Goal: Information Seeking & Learning: Find specific fact

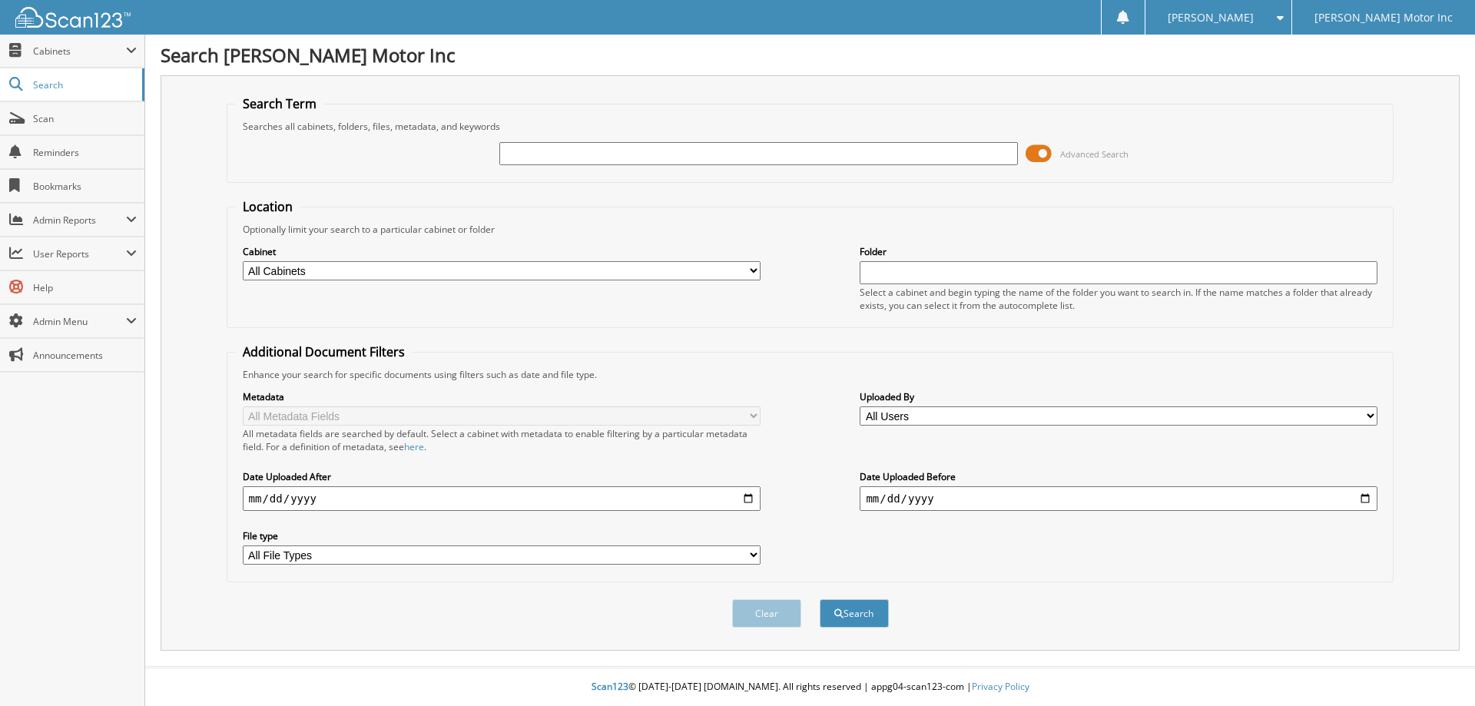
click at [666, 157] on input "text" at bounding box center [758, 153] width 518 height 23
type input "156203"
click at [819, 599] on button "Search" at bounding box center [853, 613] width 69 height 28
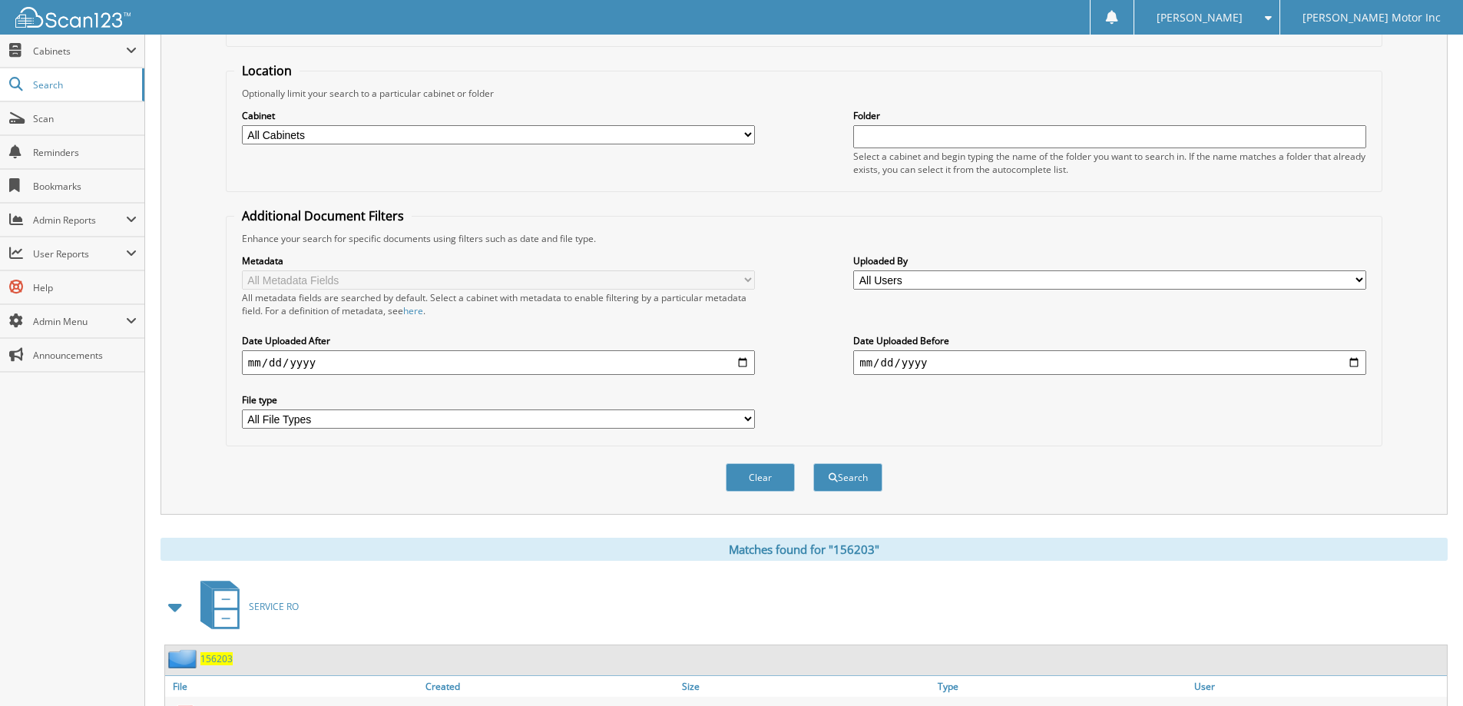
scroll to position [59, 0]
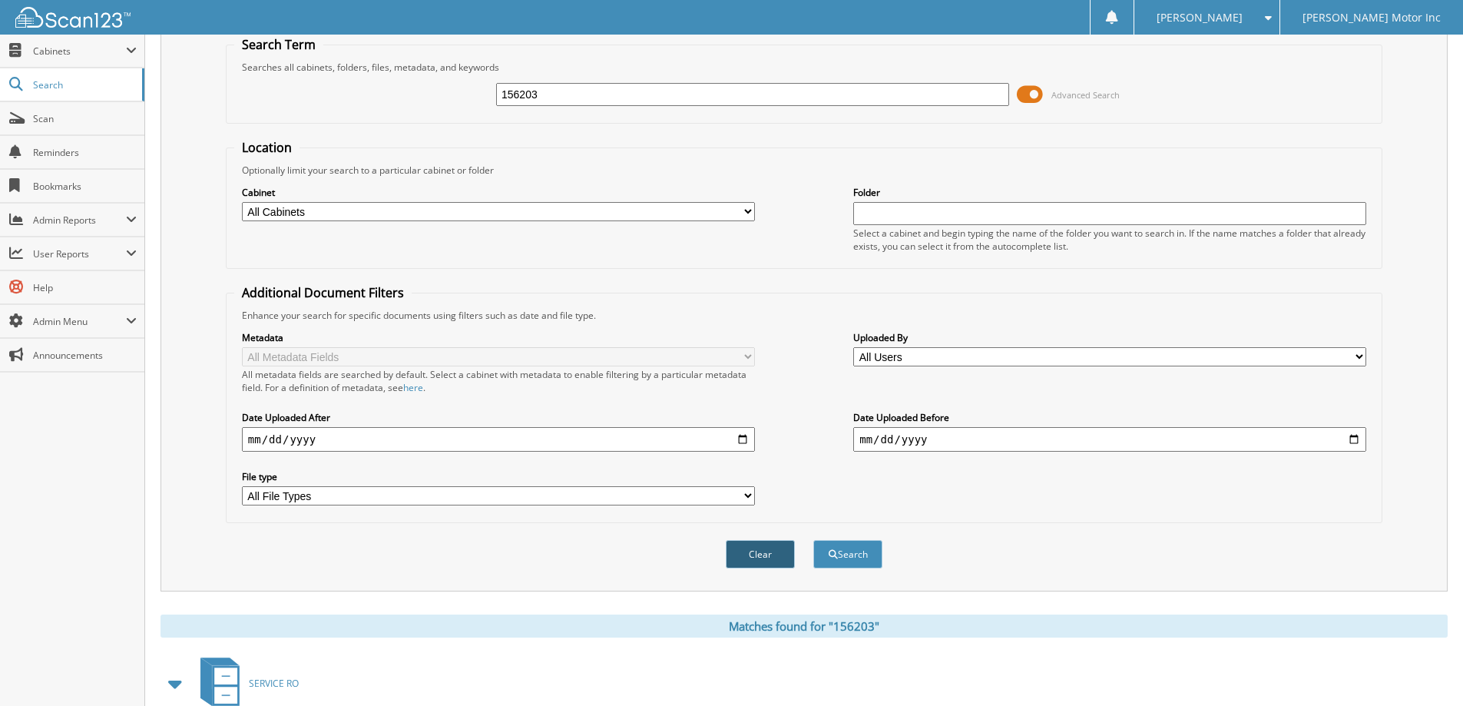
click at [773, 556] on button "Clear" at bounding box center [760, 554] width 69 height 28
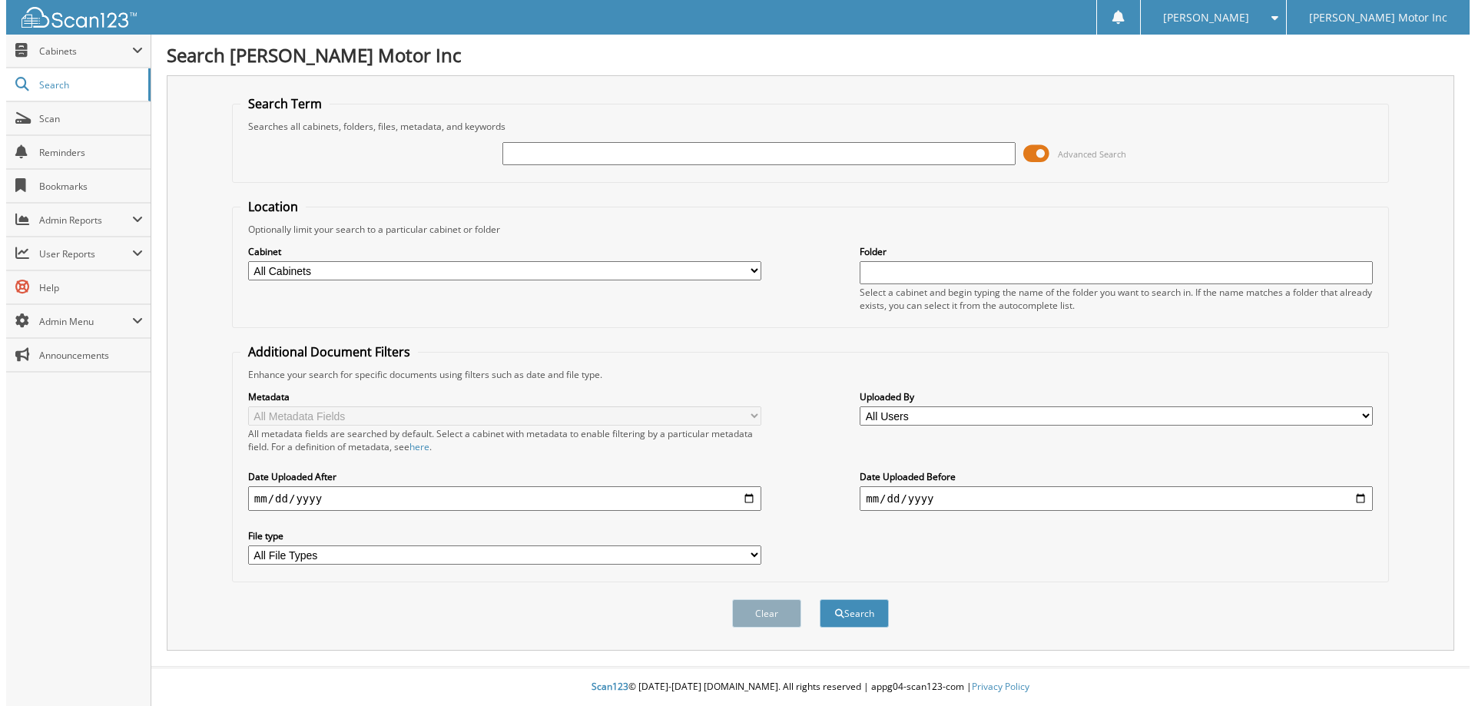
scroll to position [0, 0]
click at [773, 556] on div "Metadata All Metadata Fields All metadata fields are searched by default. Selec…" at bounding box center [810, 477] width 1150 height 193
click at [768, 149] on input "text" at bounding box center [758, 153] width 518 height 23
click at [768, 150] on input "text" at bounding box center [758, 153] width 518 height 23
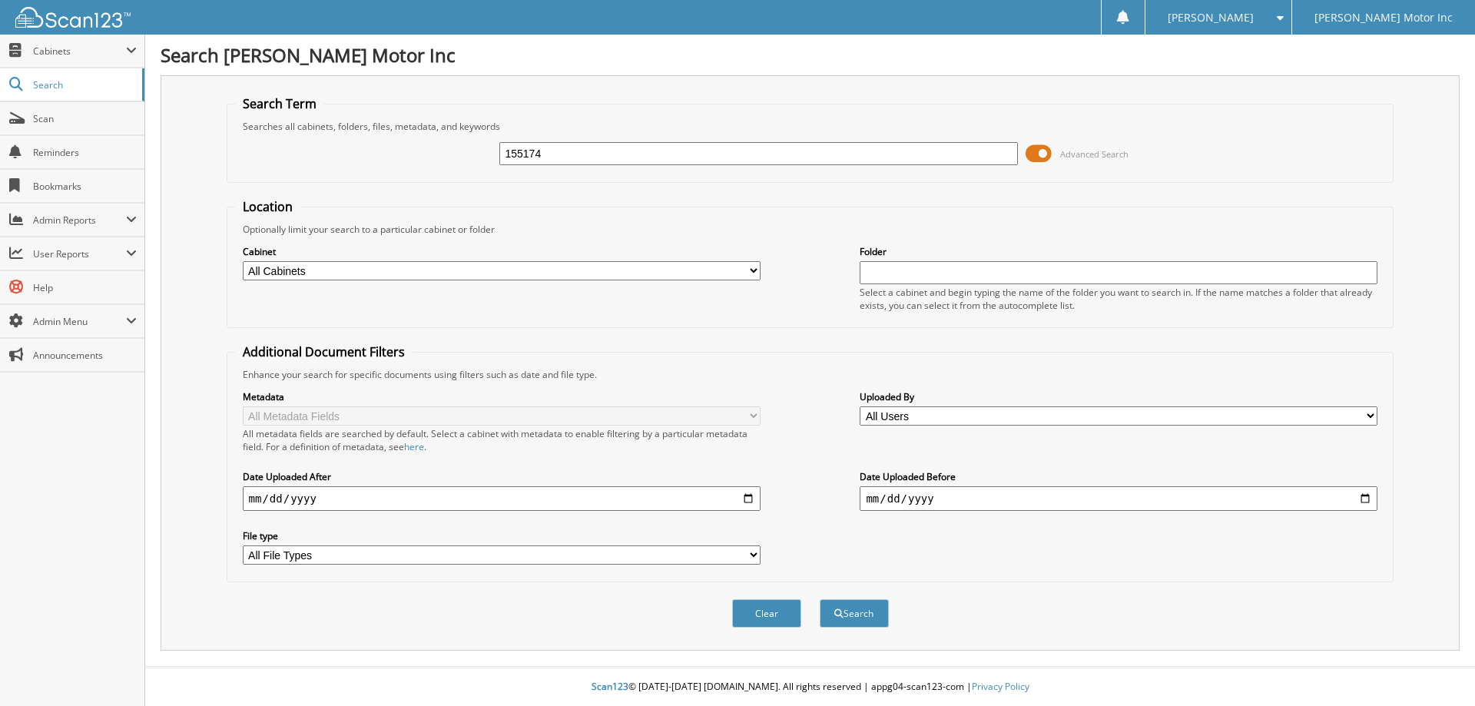
type input "155174"
click at [819, 599] on button "Search" at bounding box center [853, 613] width 69 height 28
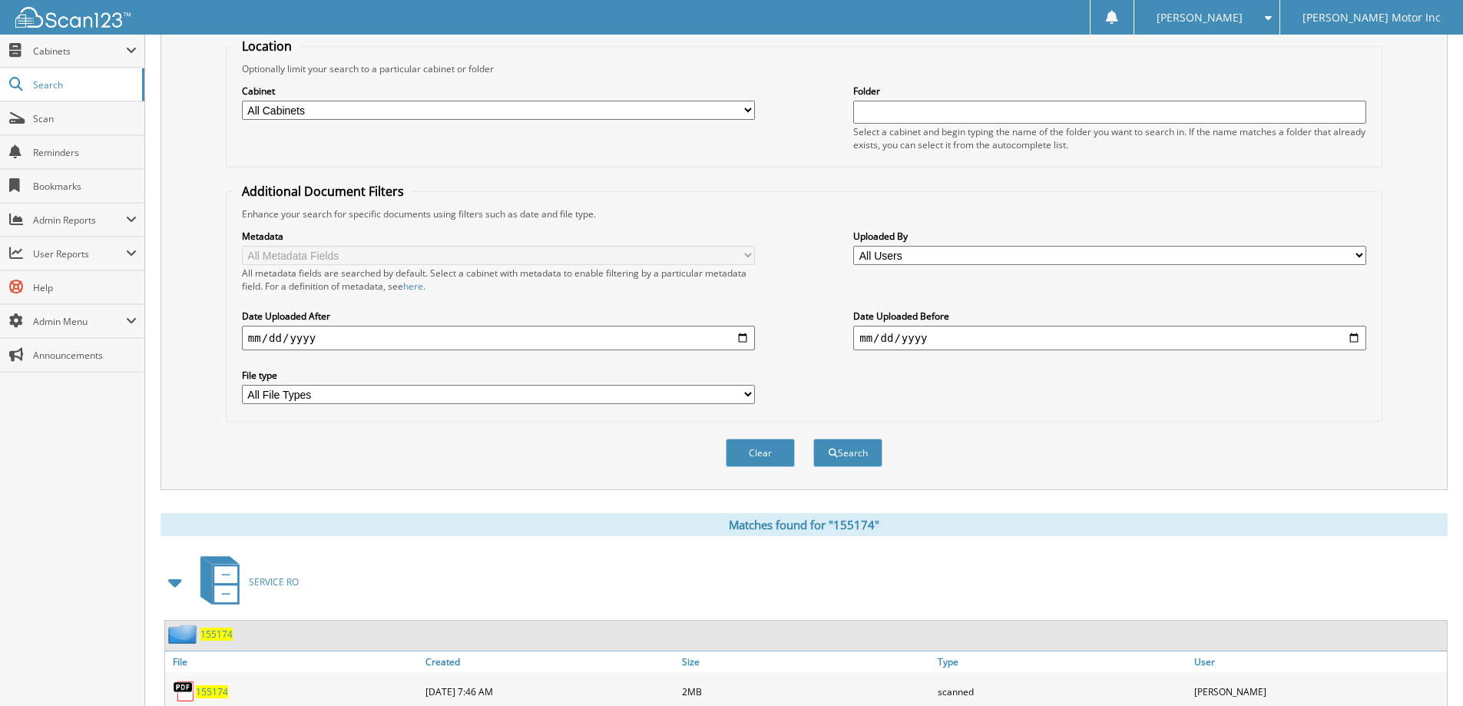
scroll to position [136, 0]
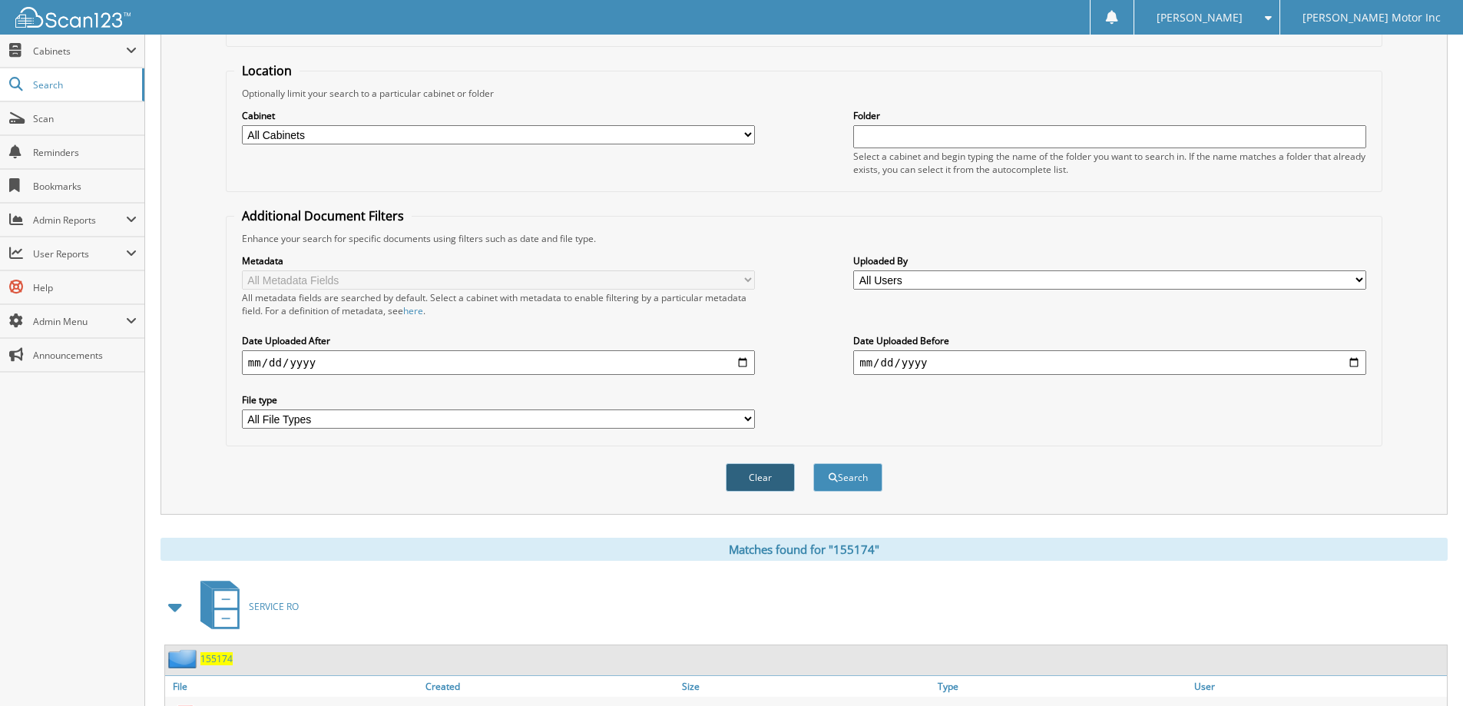
click at [770, 478] on button "Clear" at bounding box center [760, 477] width 69 height 28
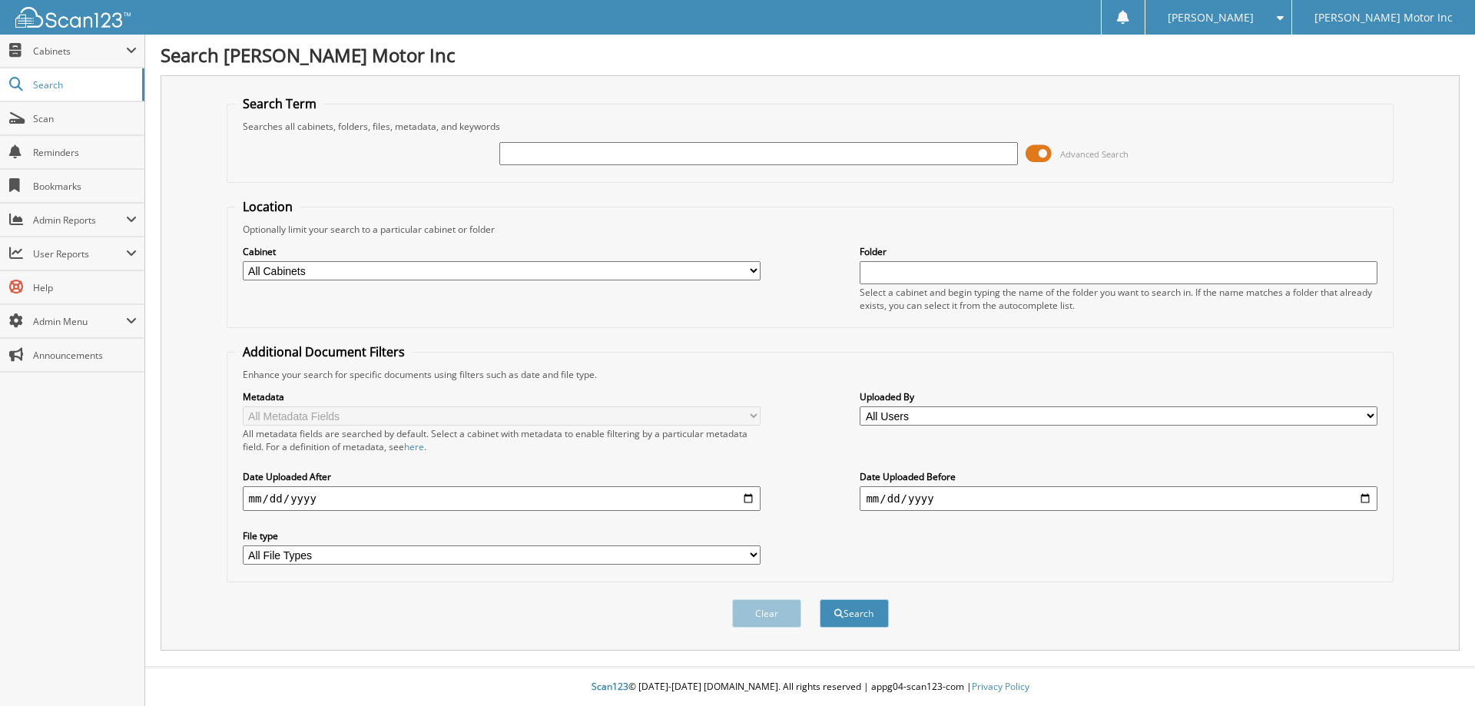
click at [803, 159] on input "text" at bounding box center [758, 153] width 518 height 23
click at [803, 160] on input "text" at bounding box center [758, 153] width 518 height 23
type input "156144"
click at [819, 599] on button "Search" at bounding box center [853, 613] width 69 height 28
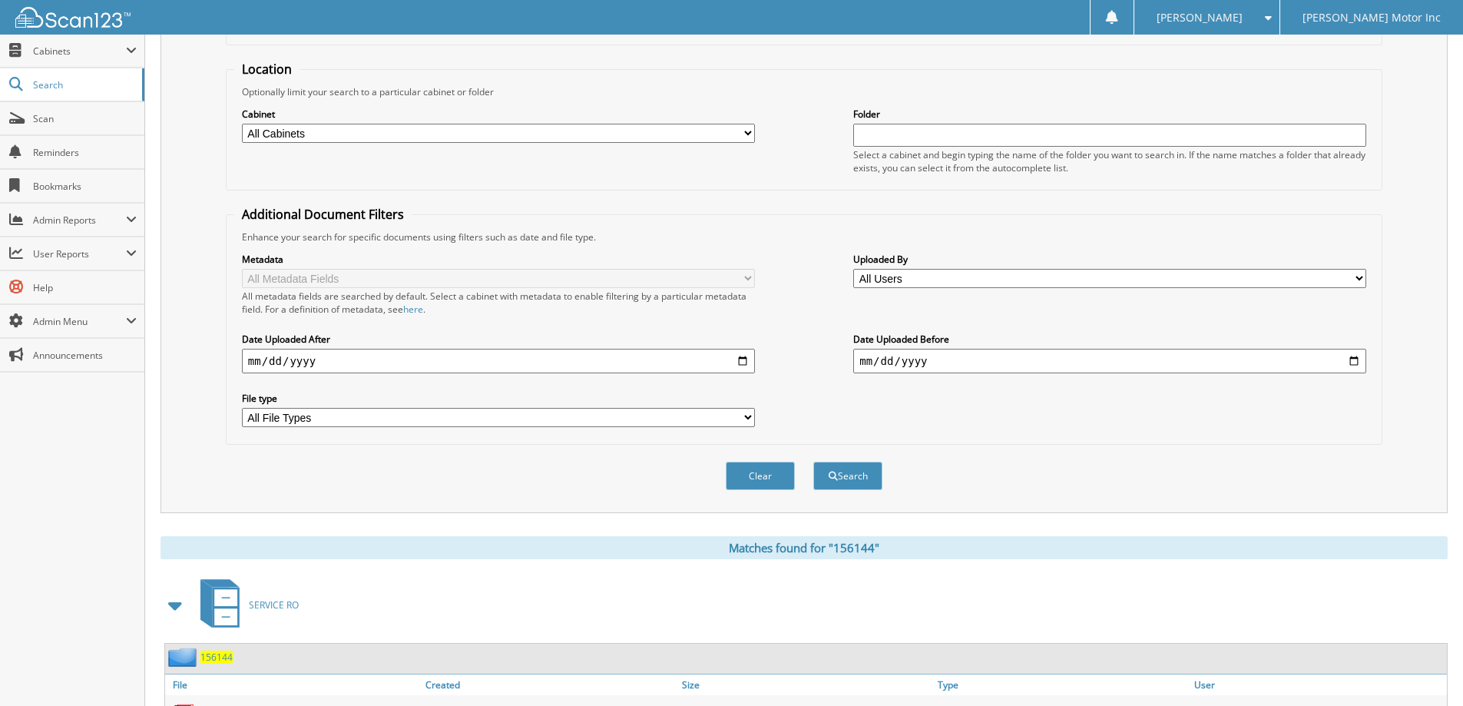
scroll to position [154, 0]
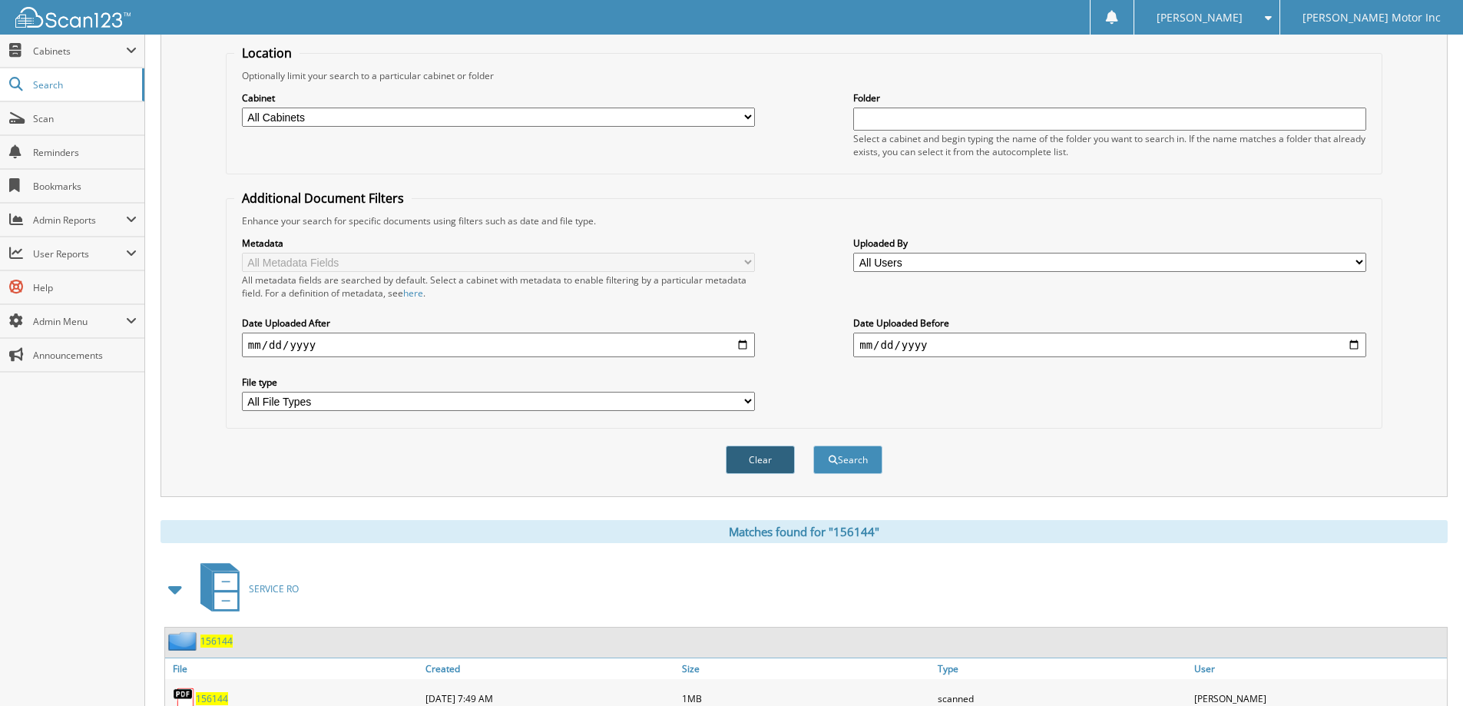
click at [783, 463] on button "Clear" at bounding box center [760, 459] width 69 height 28
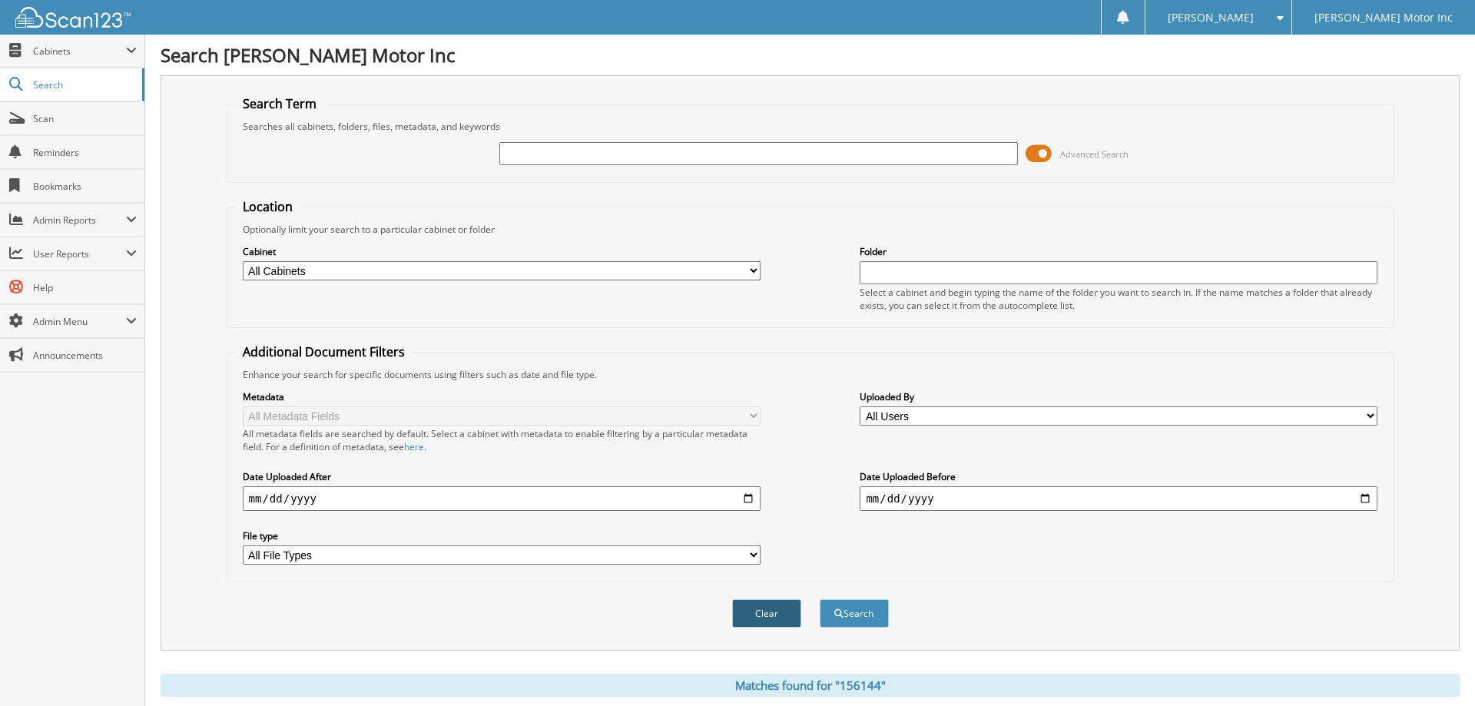
click at [783, 463] on div "Metadata All Metadata Fields All metadata fields are searched by default. Selec…" at bounding box center [810, 477] width 1150 height 193
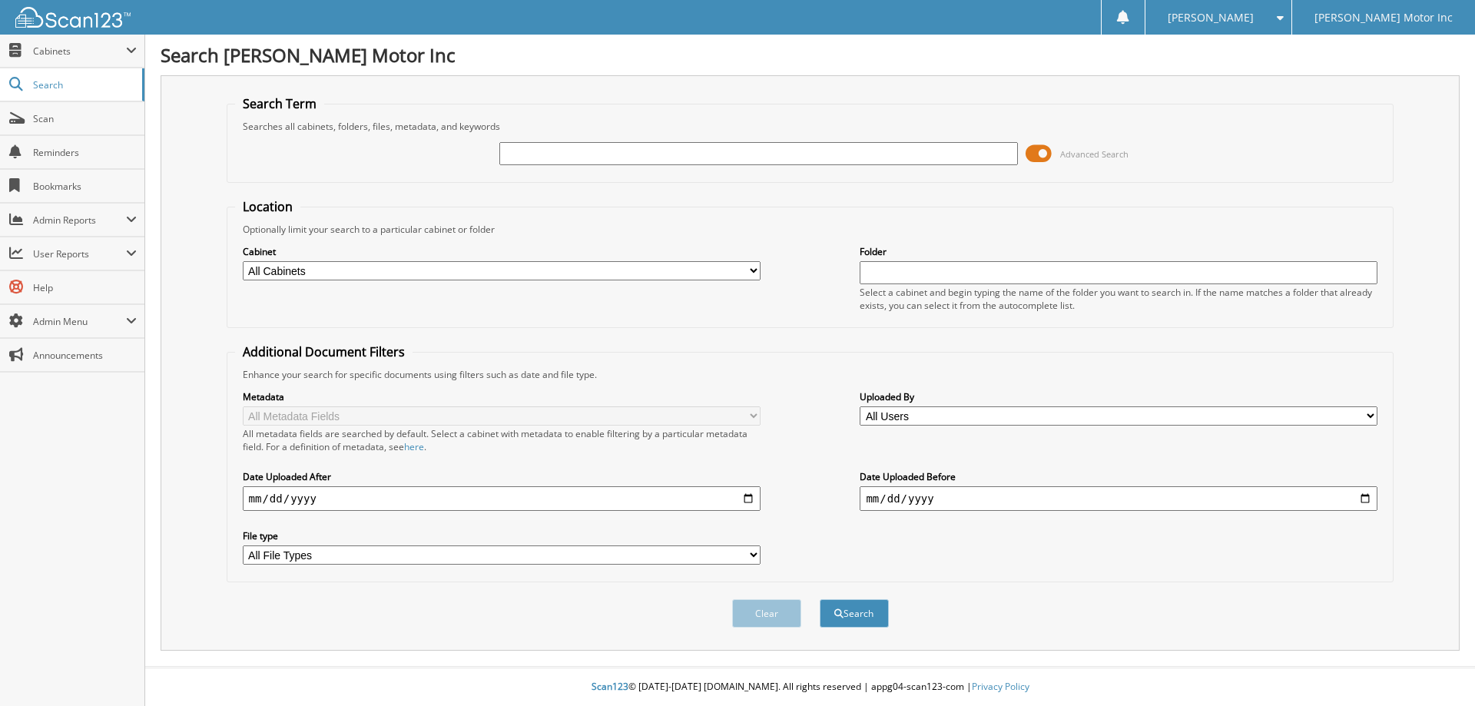
click at [701, 154] on input "text" at bounding box center [758, 153] width 518 height 23
type input "156170"
click at [819, 599] on button "Search" at bounding box center [853, 613] width 69 height 28
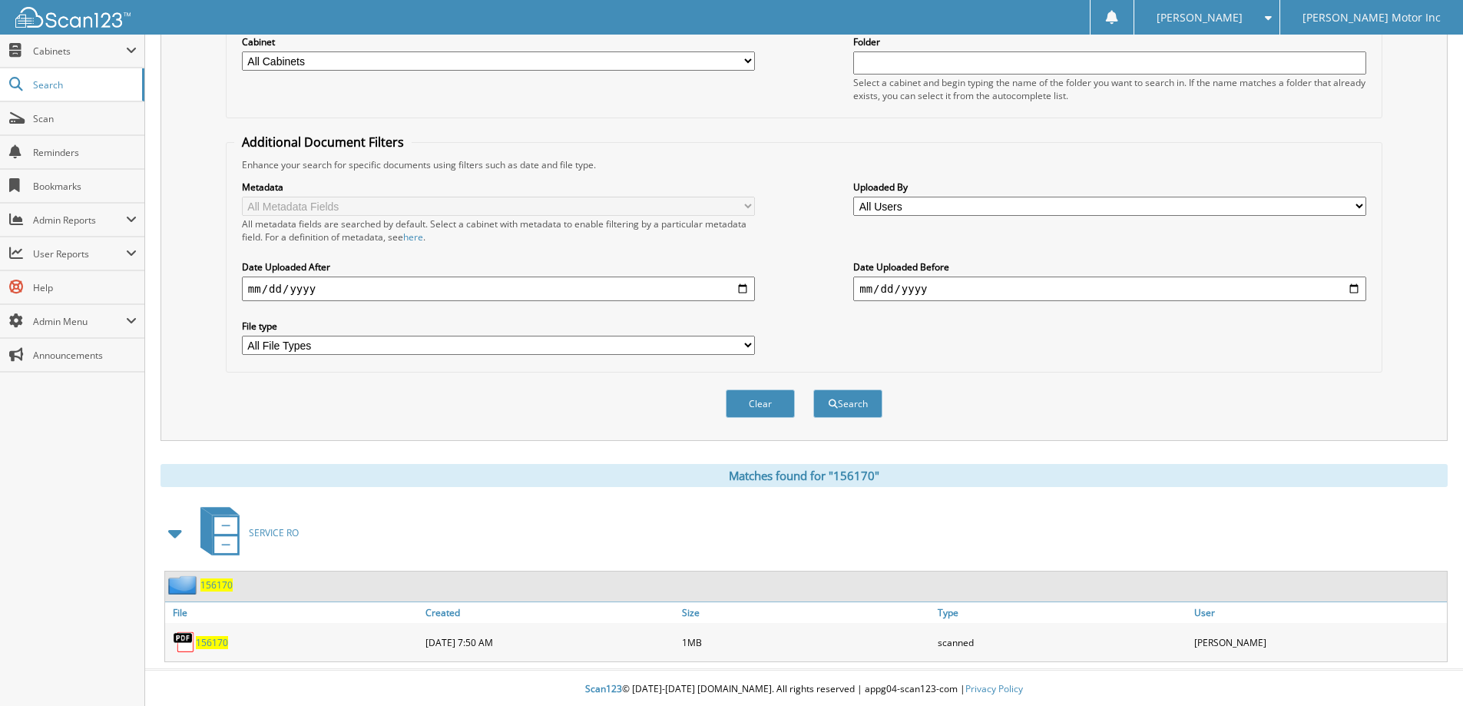
scroll to position [213, 0]
click at [755, 399] on button "Clear" at bounding box center [760, 401] width 69 height 28
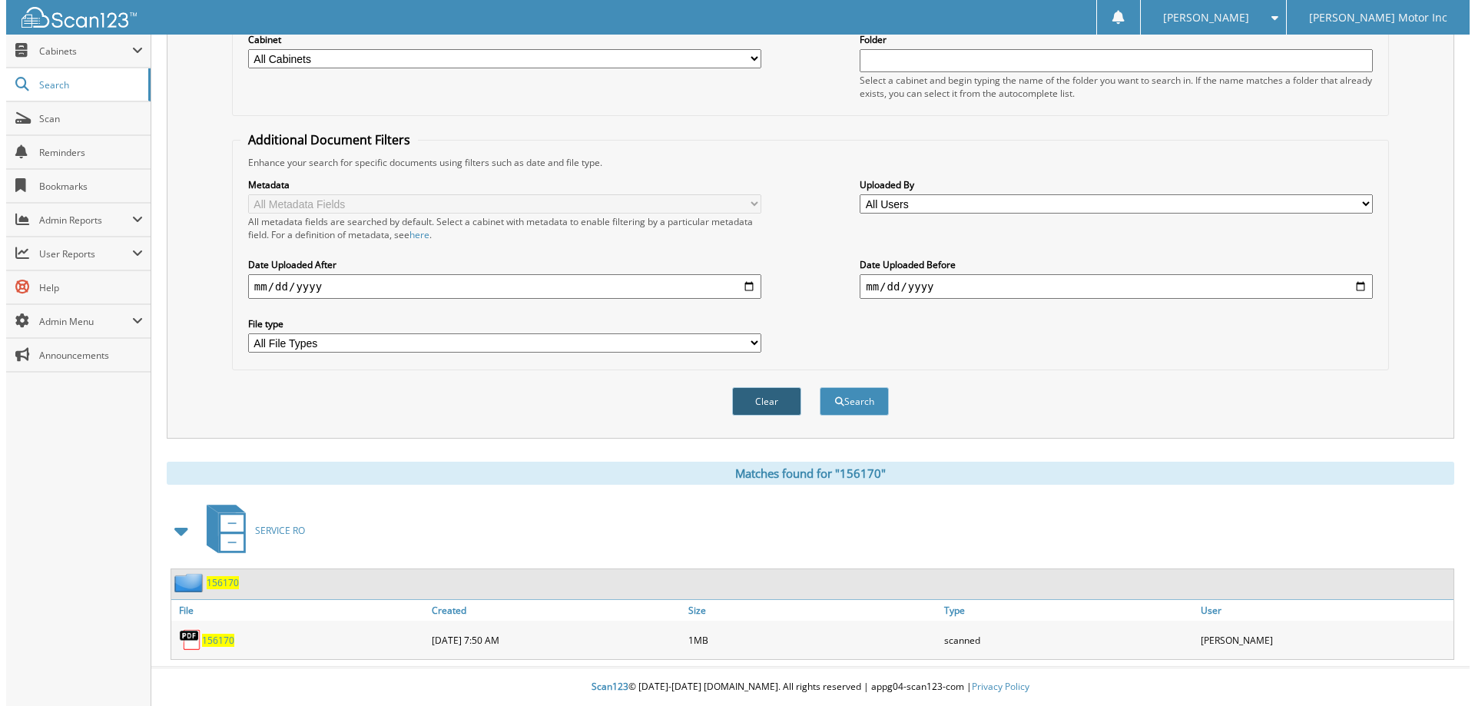
scroll to position [0, 0]
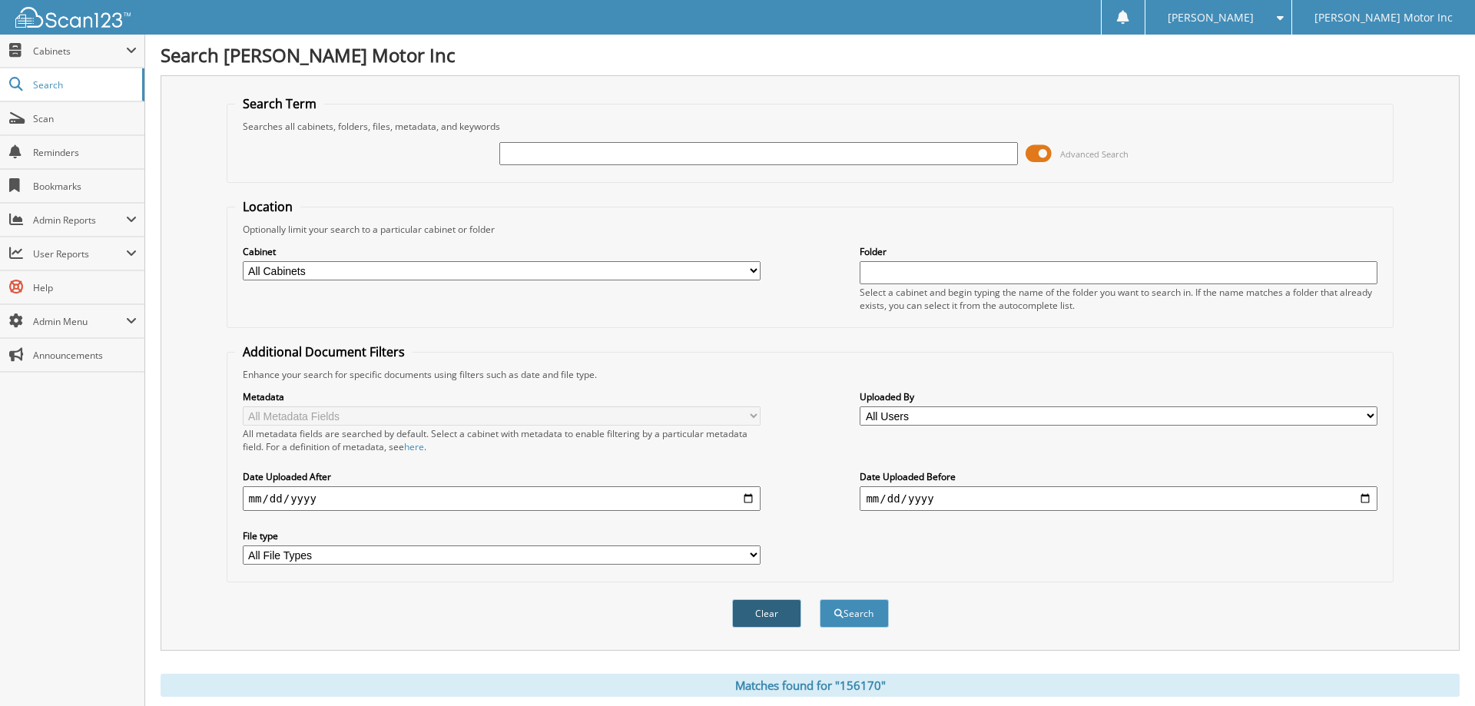
click at [755, 399] on label "Metadata" at bounding box center [502, 396] width 518 height 13
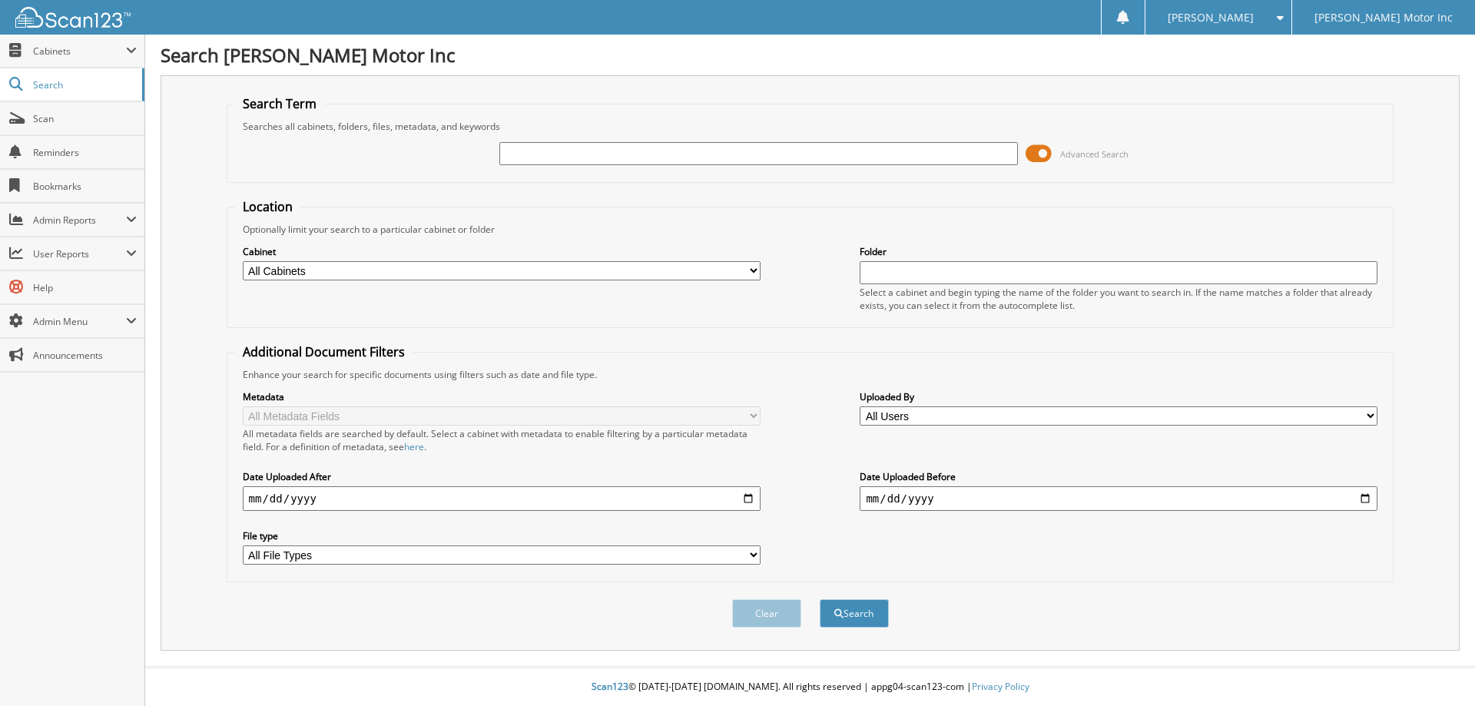
click at [685, 159] on input "text" at bounding box center [758, 153] width 518 height 23
type input "156146"
click at [819, 599] on button "Search" at bounding box center [853, 613] width 69 height 28
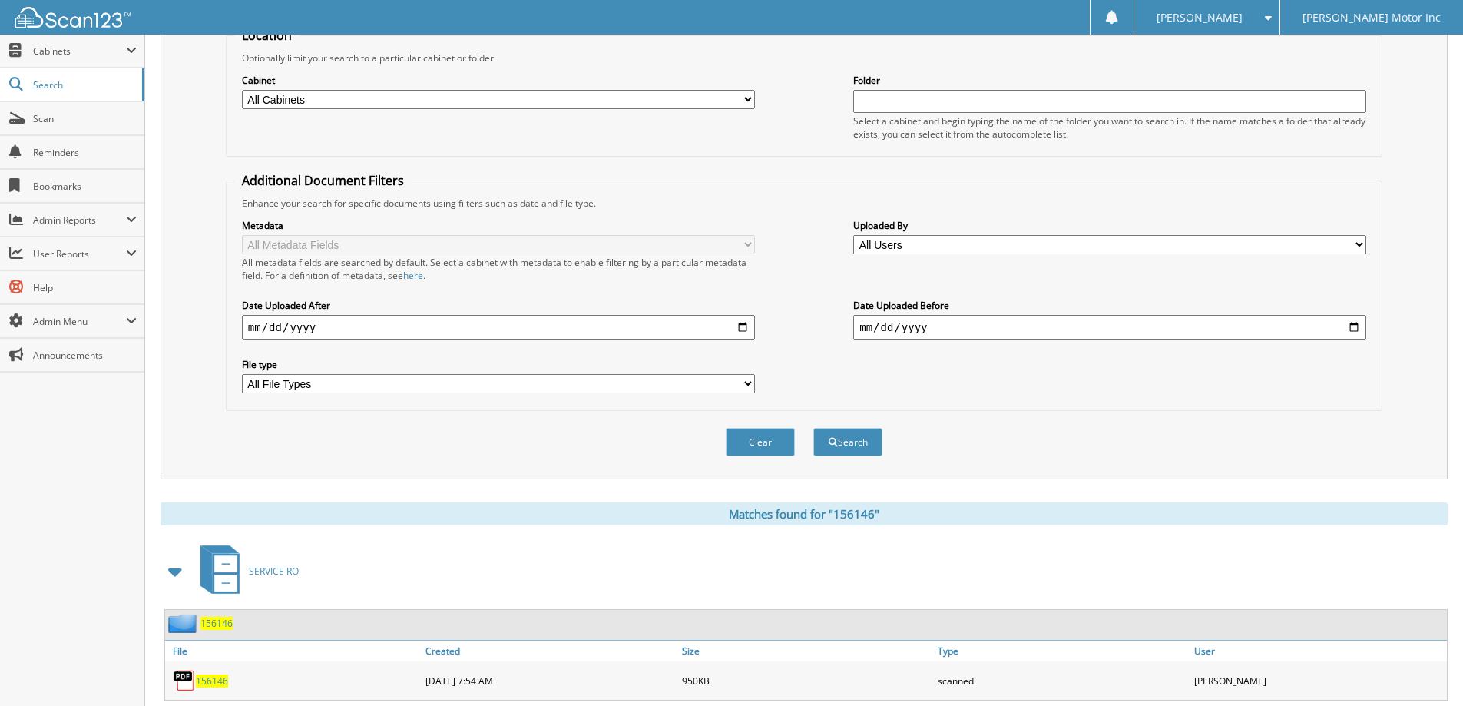
scroll to position [136, 0]
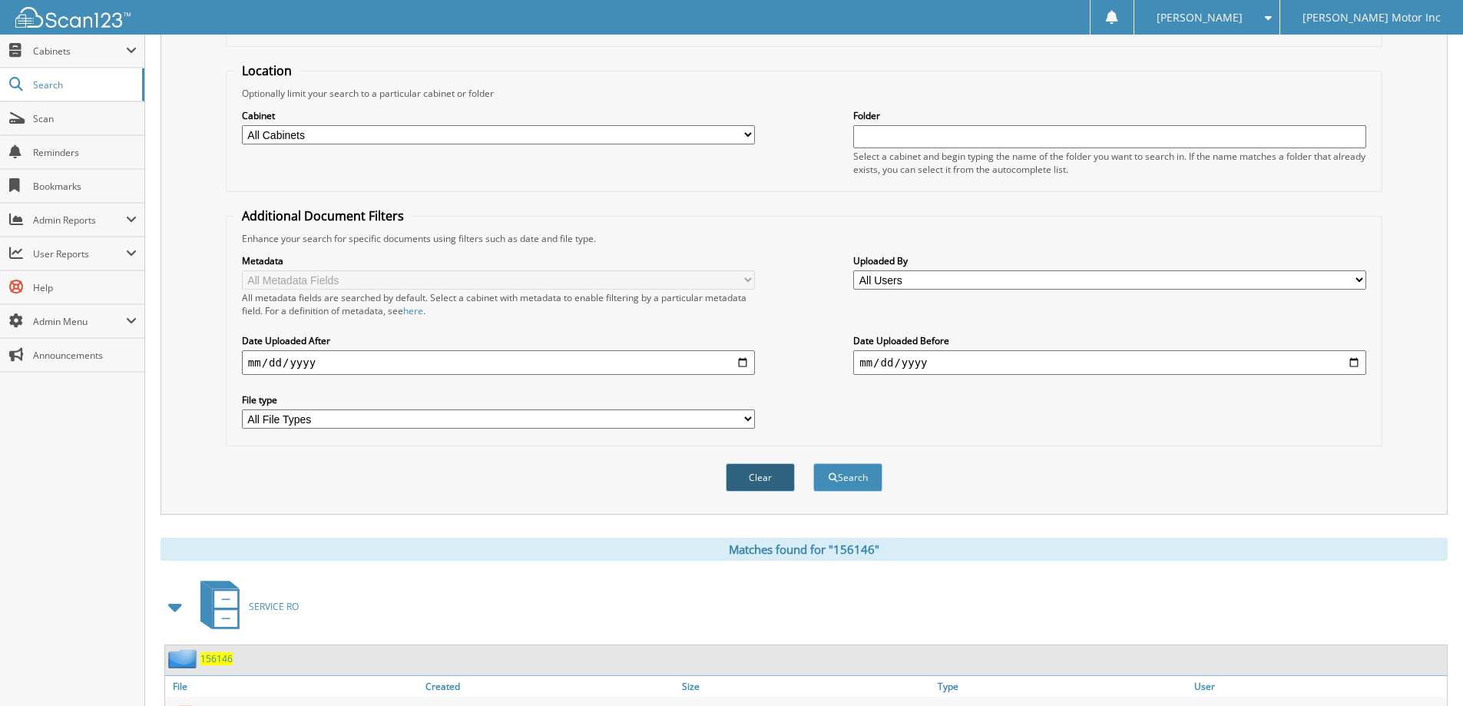
click at [776, 472] on button "Clear" at bounding box center [760, 477] width 69 height 28
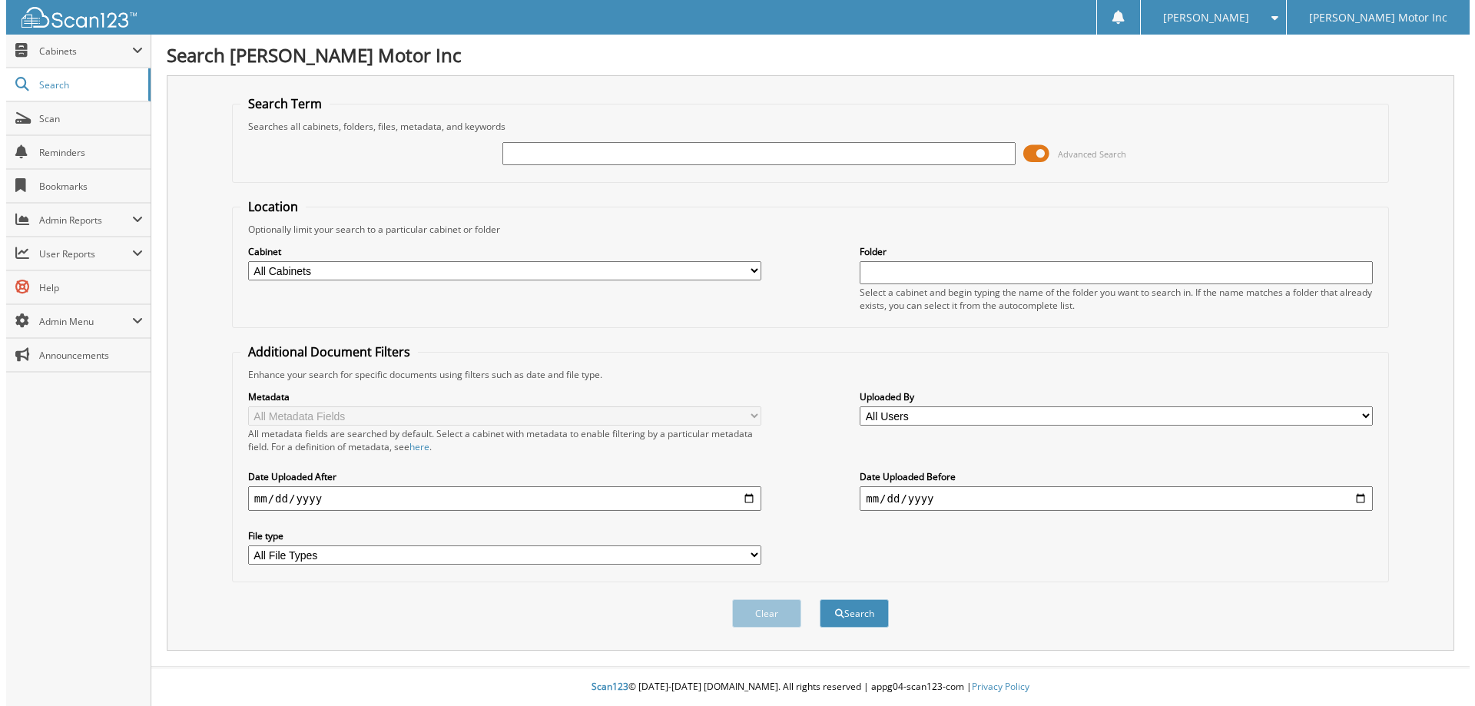
scroll to position [0, 0]
click at [743, 145] on input "text" at bounding box center [758, 153] width 518 height 23
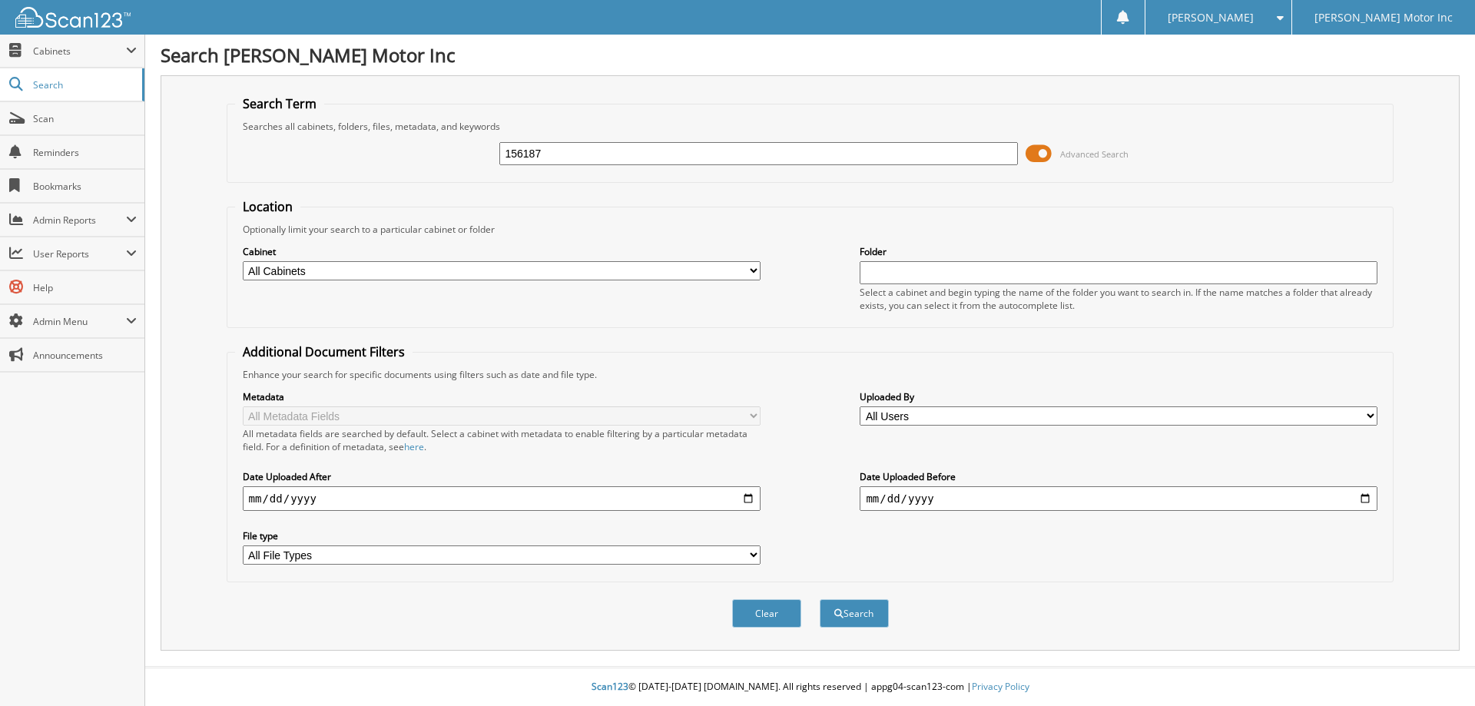
type input "156187"
click at [819, 599] on button "Search" at bounding box center [853, 613] width 69 height 28
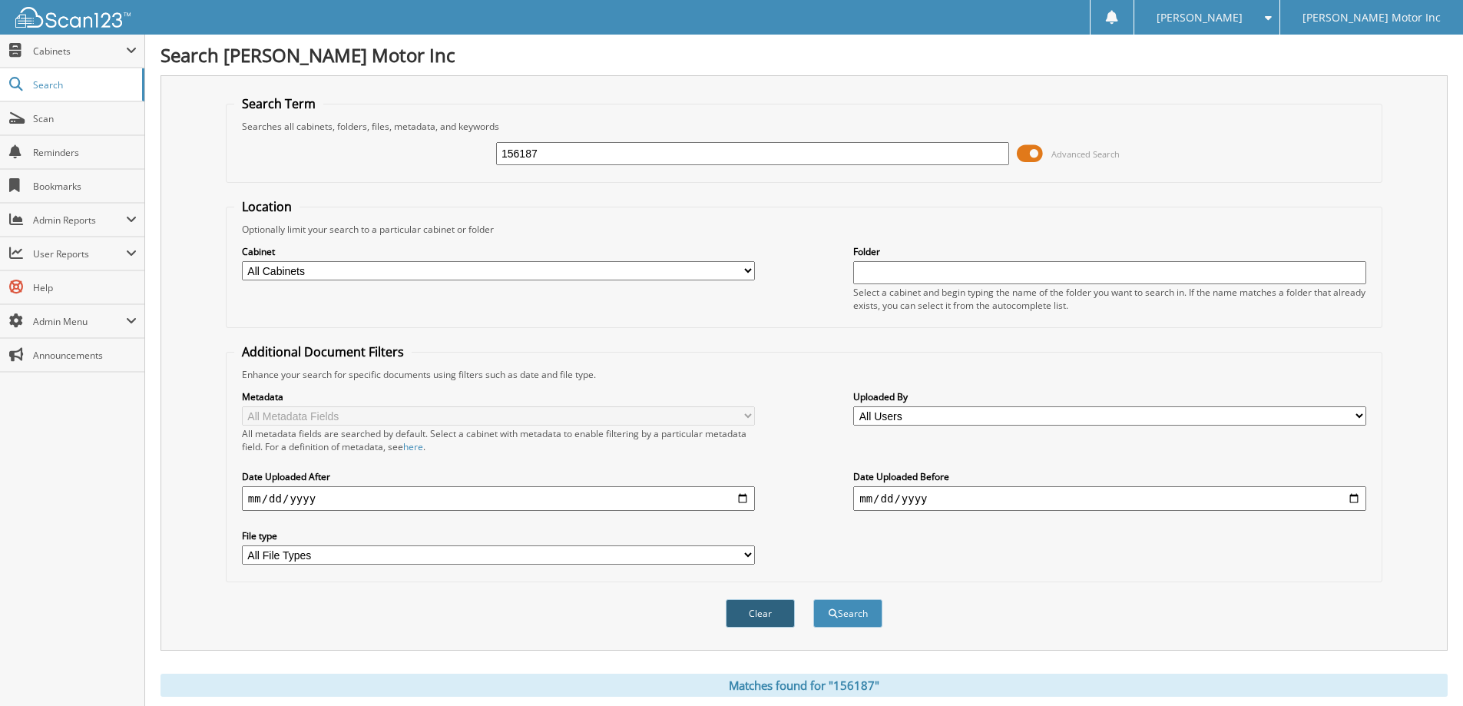
click at [763, 610] on button "Clear" at bounding box center [760, 613] width 69 height 28
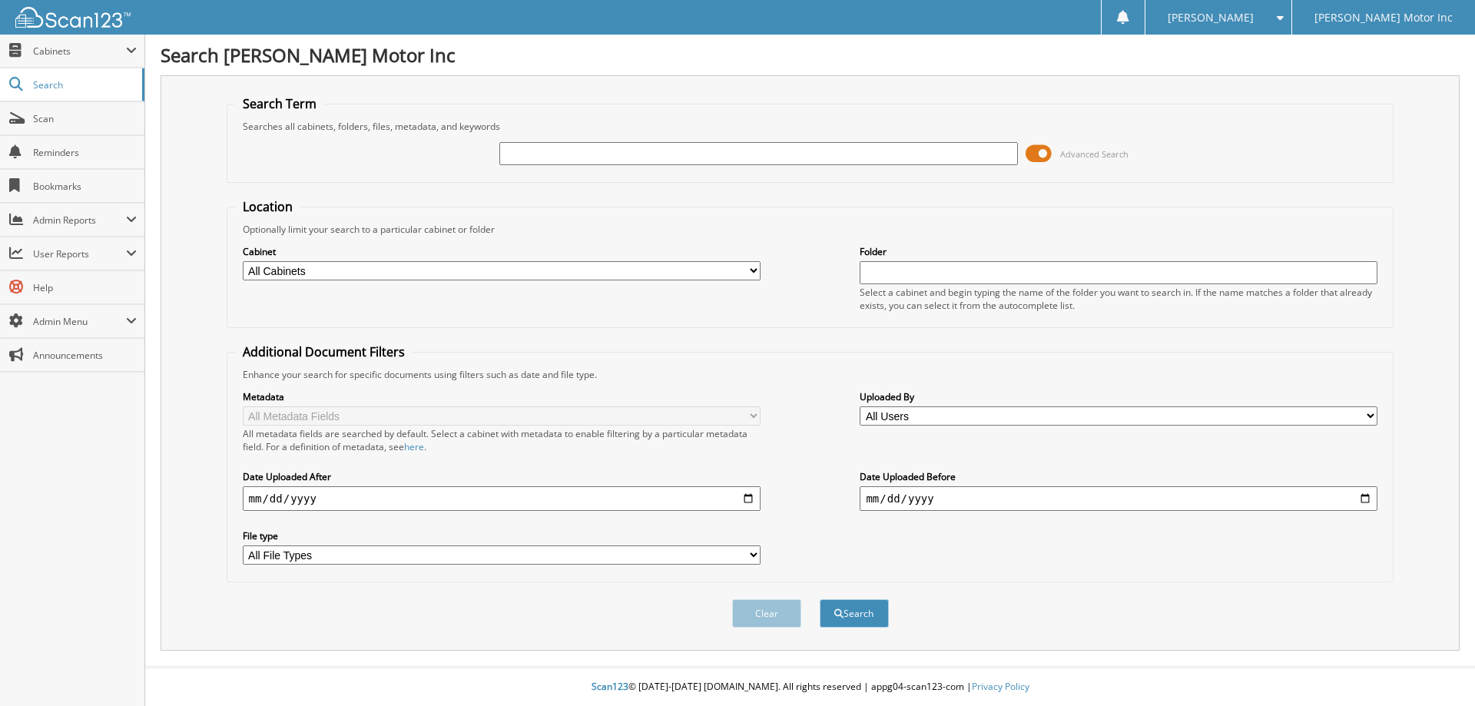
click at [615, 152] on input "text" at bounding box center [758, 153] width 518 height 23
type input "156195"
click at [819, 599] on button "Search" at bounding box center [853, 613] width 69 height 28
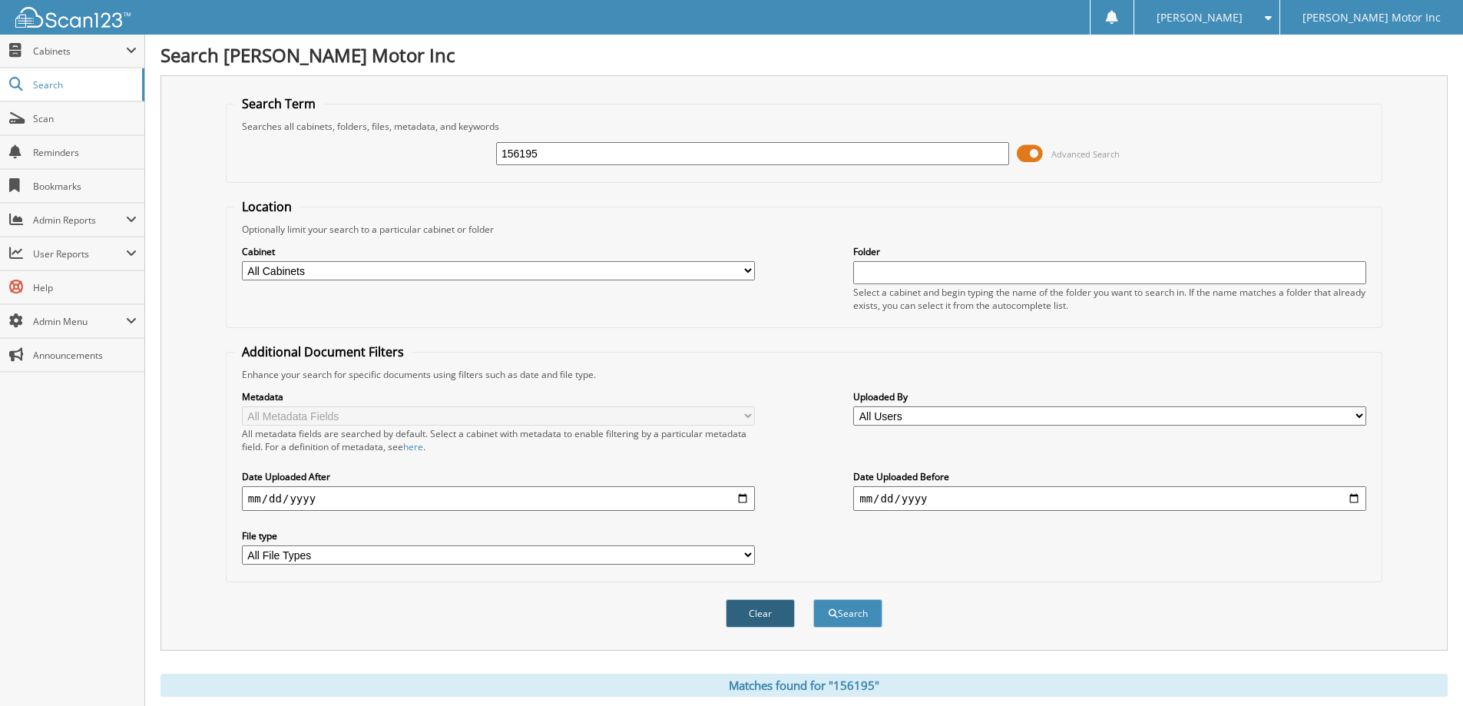
click at [743, 605] on button "Clear" at bounding box center [760, 613] width 69 height 28
